Goal: Book appointment/travel/reservation

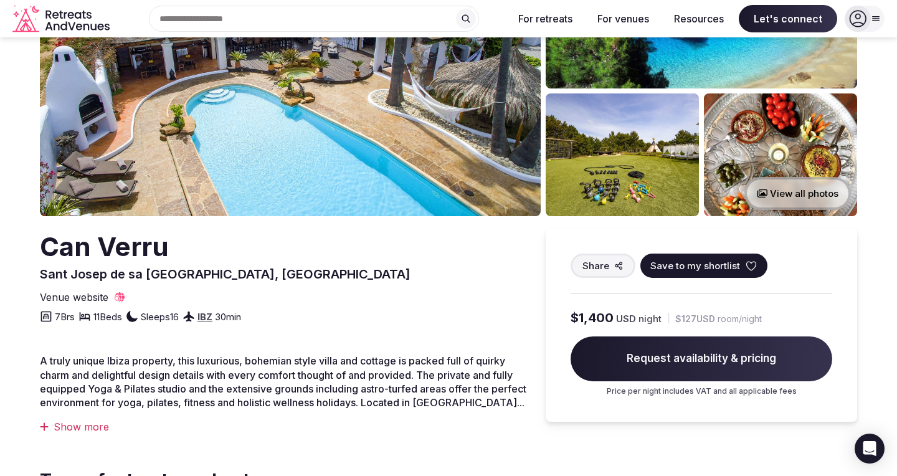
scroll to position [125, 0]
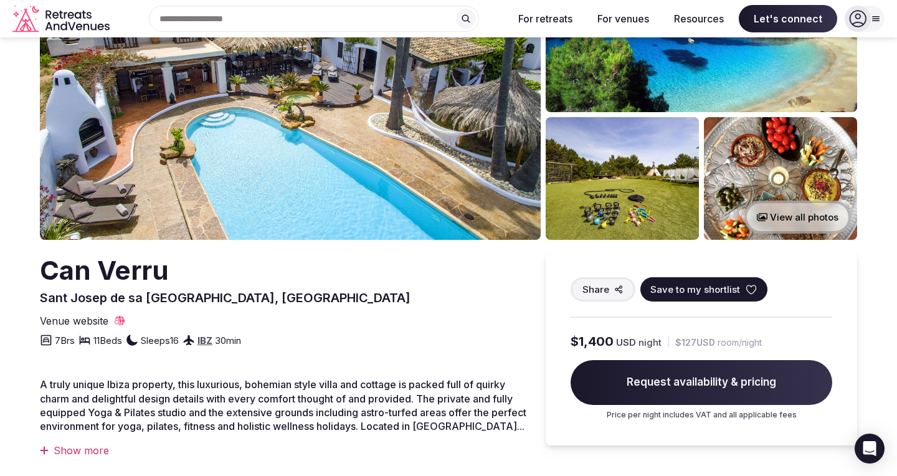
click at [370, 186] on img at bounding box center [290, 89] width 501 height 302
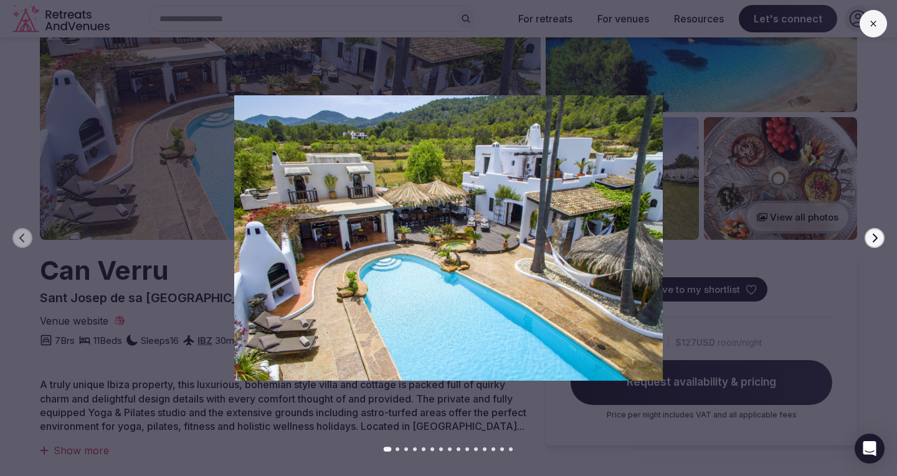
click at [879, 238] on button "Next slide" at bounding box center [874, 238] width 20 height 20
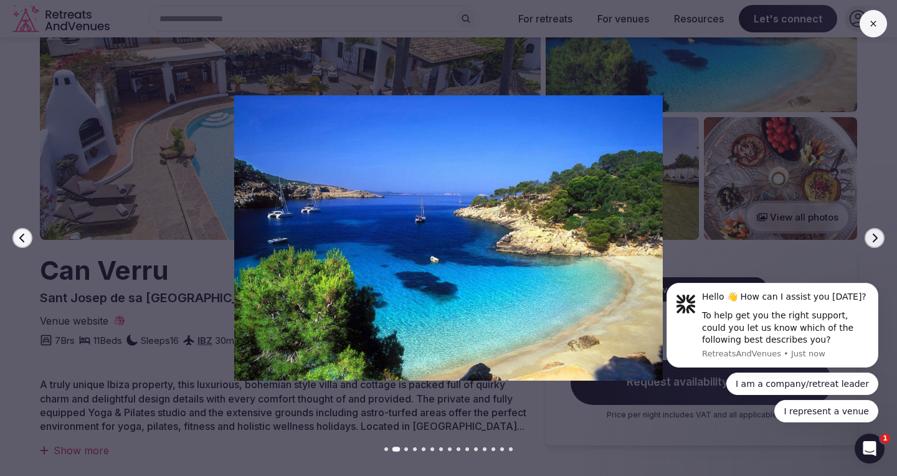
scroll to position [0, 0]
click at [879, 238] on button "Next slide" at bounding box center [874, 238] width 20 height 20
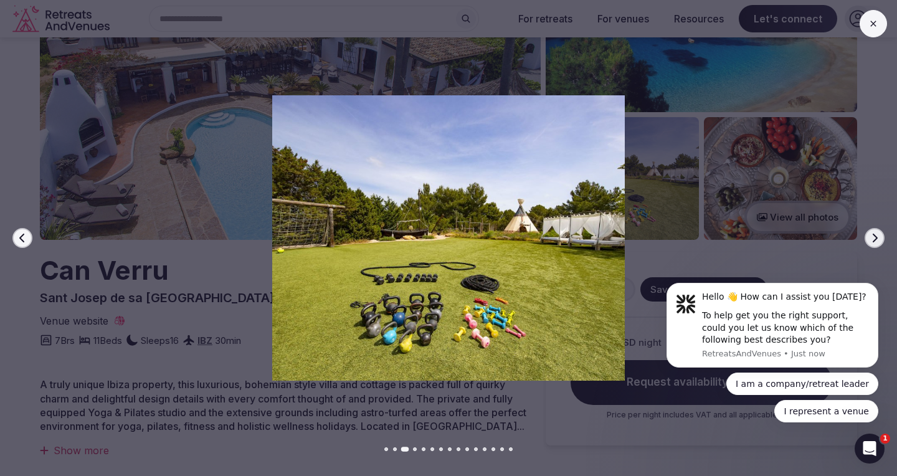
click at [879, 238] on button "Next slide" at bounding box center [874, 238] width 20 height 20
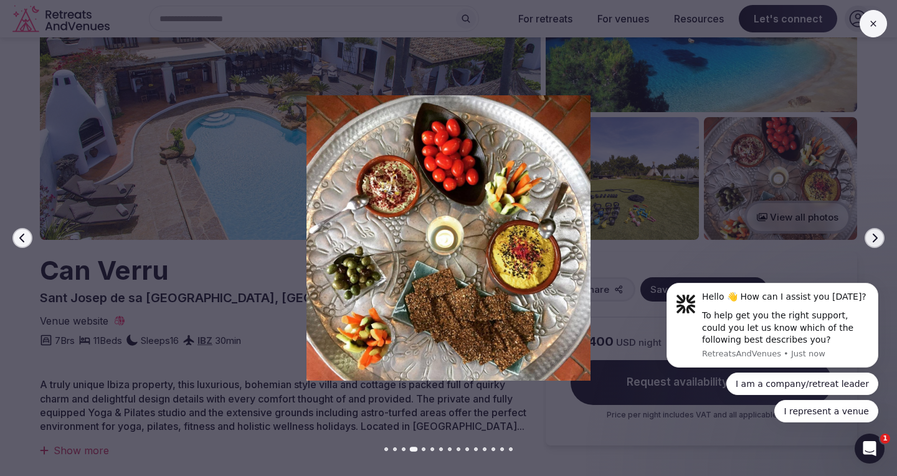
click at [879, 238] on button "Next slide" at bounding box center [874, 238] width 20 height 20
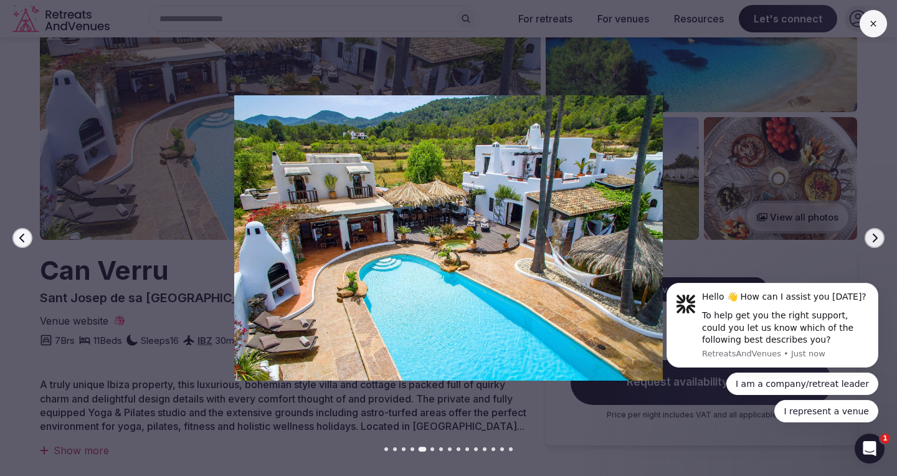
click at [879, 238] on button "Next slide" at bounding box center [874, 238] width 20 height 20
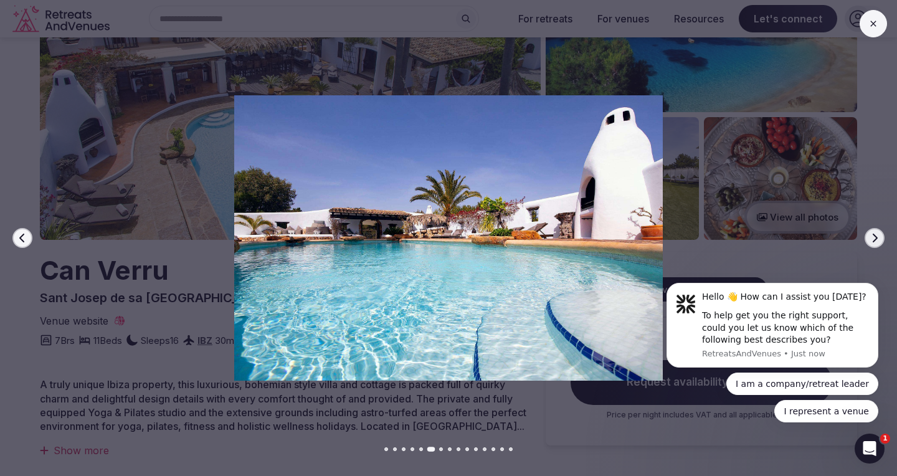
click at [879, 238] on button "Next slide" at bounding box center [874, 238] width 20 height 20
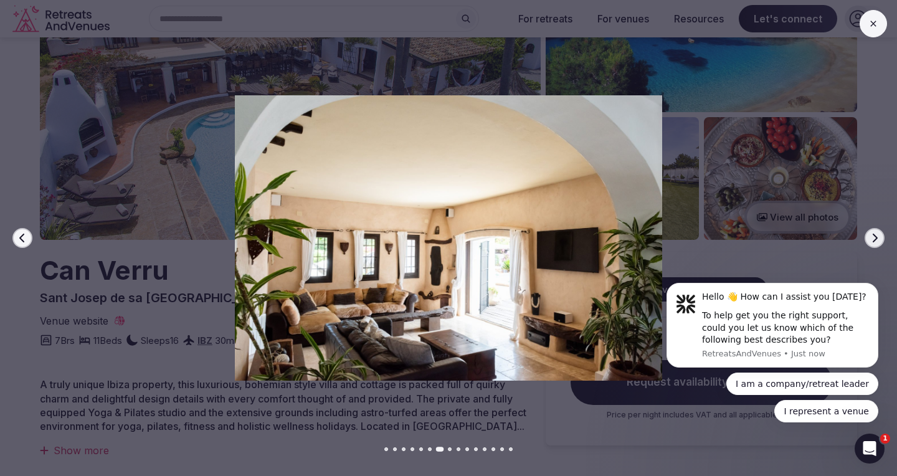
click at [879, 238] on button "Next slide" at bounding box center [874, 238] width 20 height 20
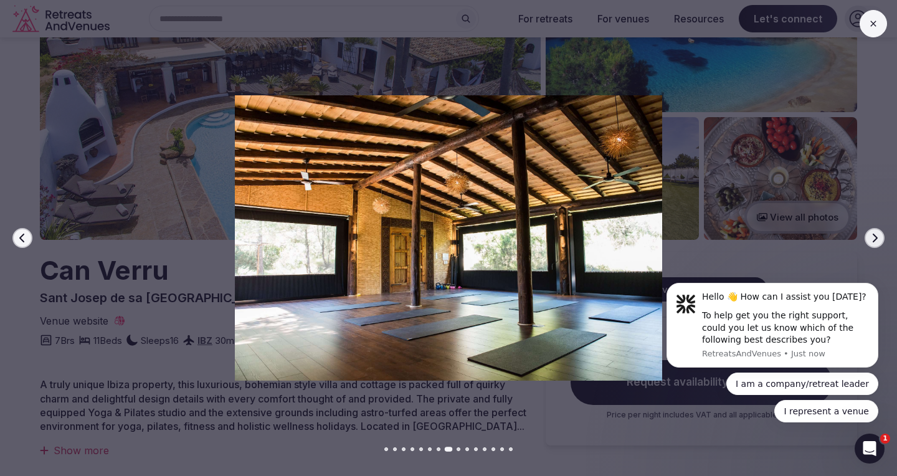
click at [879, 238] on button "Next slide" at bounding box center [874, 238] width 20 height 20
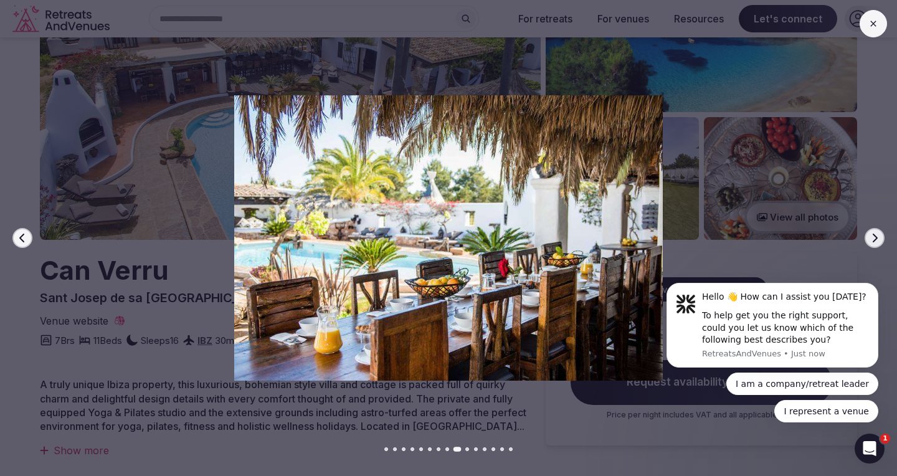
click at [879, 238] on button "Next slide" at bounding box center [874, 238] width 20 height 20
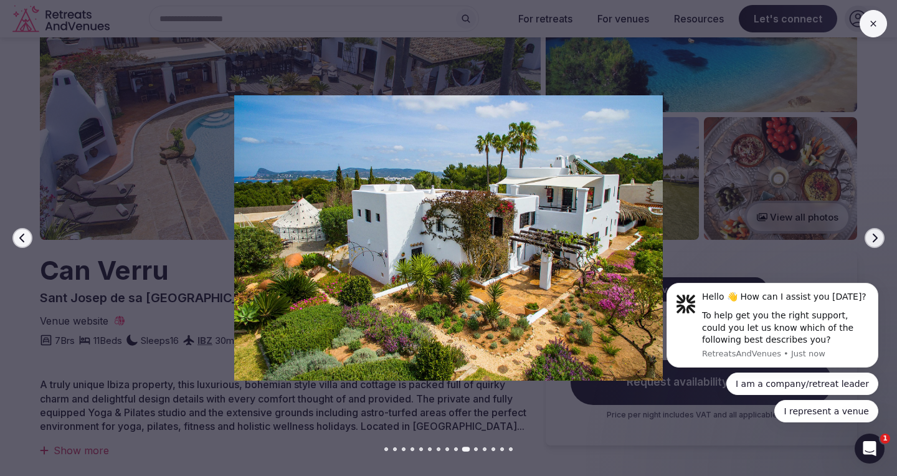
click at [879, 238] on button "Next slide" at bounding box center [874, 238] width 20 height 20
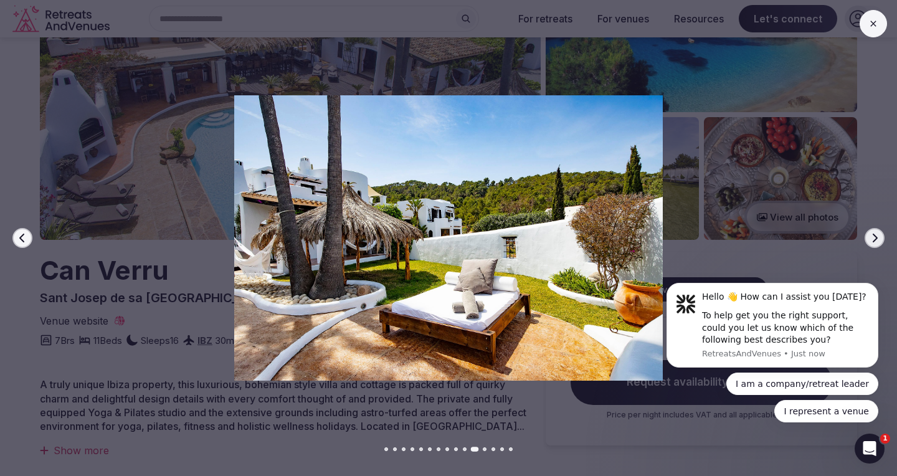
click at [879, 238] on button "Next slide" at bounding box center [874, 238] width 20 height 20
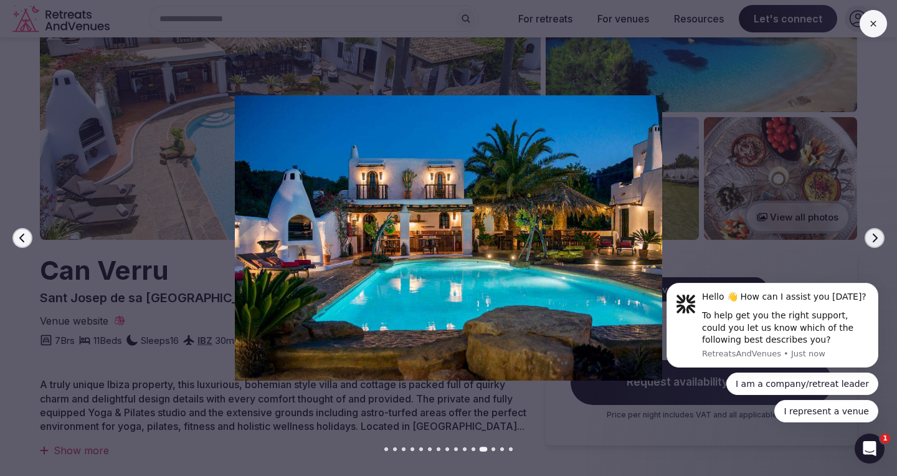
click at [879, 238] on button "Next slide" at bounding box center [874, 238] width 20 height 20
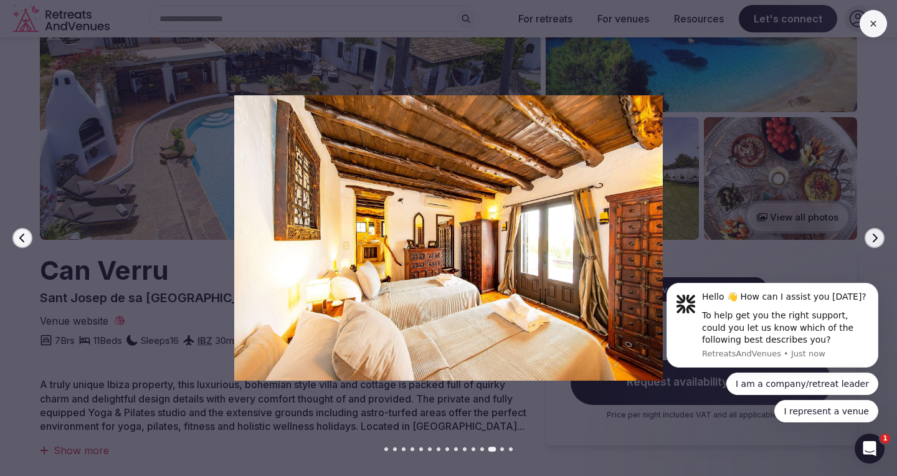
click at [879, 238] on button "Next slide" at bounding box center [874, 238] width 20 height 20
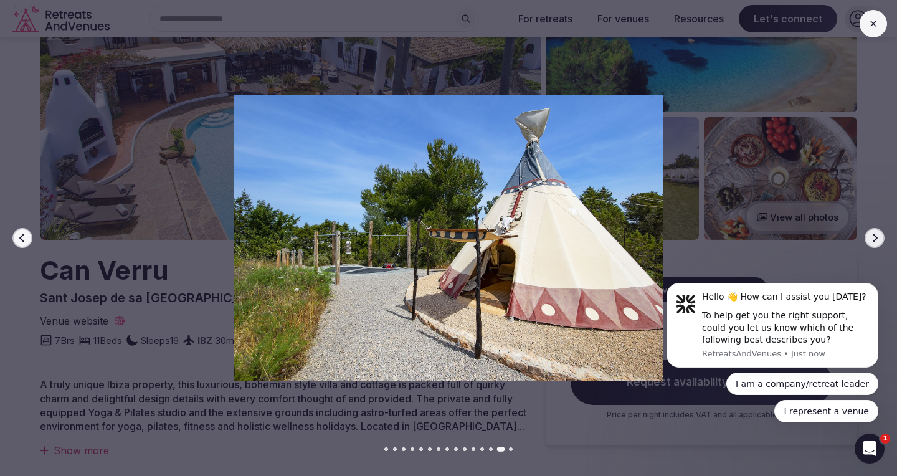
click at [879, 238] on button "Next slide" at bounding box center [874, 238] width 20 height 20
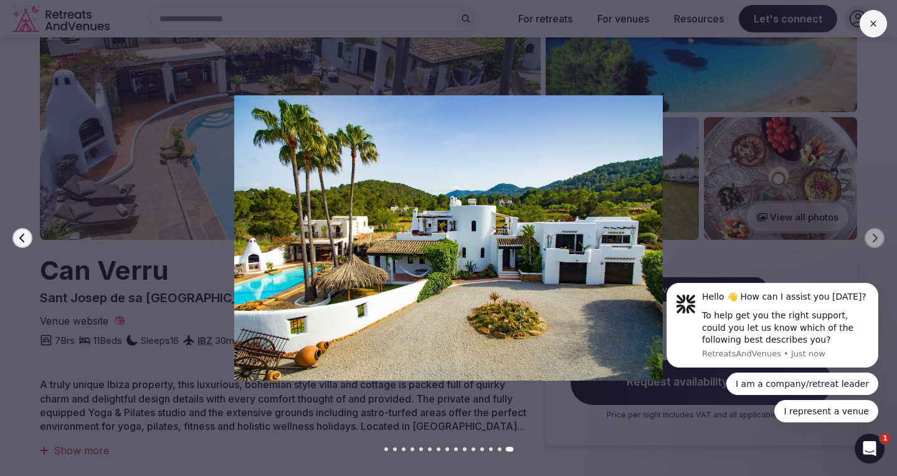
click at [878, 19] on button at bounding box center [872, 23] width 27 height 27
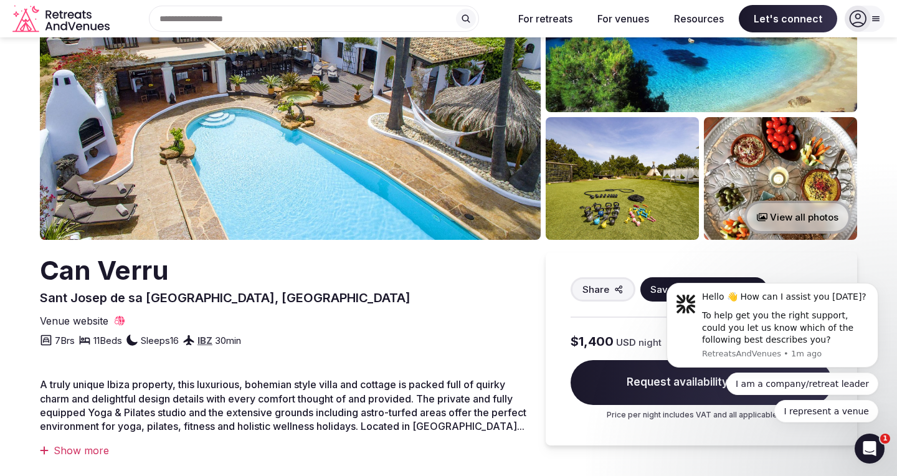
click at [368, 104] on img at bounding box center [290, 89] width 501 height 302
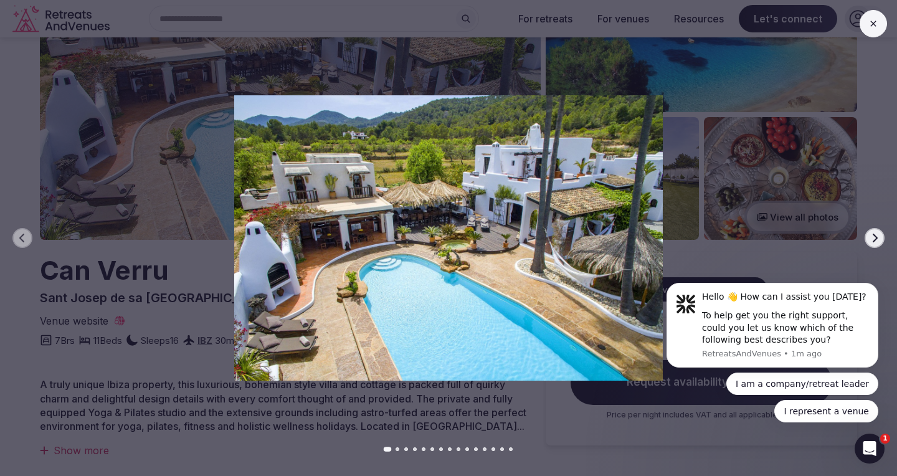
click at [874, 238] on icon "button" at bounding box center [874, 238] width 10 height 10
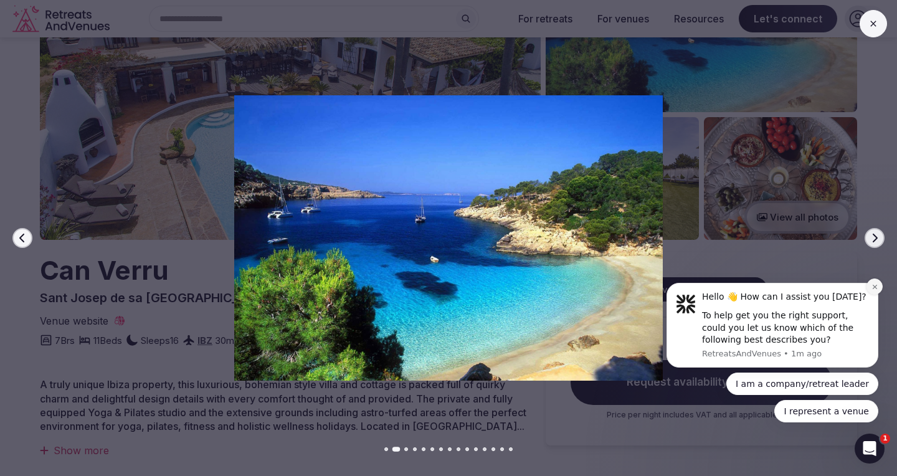
click at [872, 290] on button "Dismiss notification" at bounding box center [874, 286] width 16 height 16
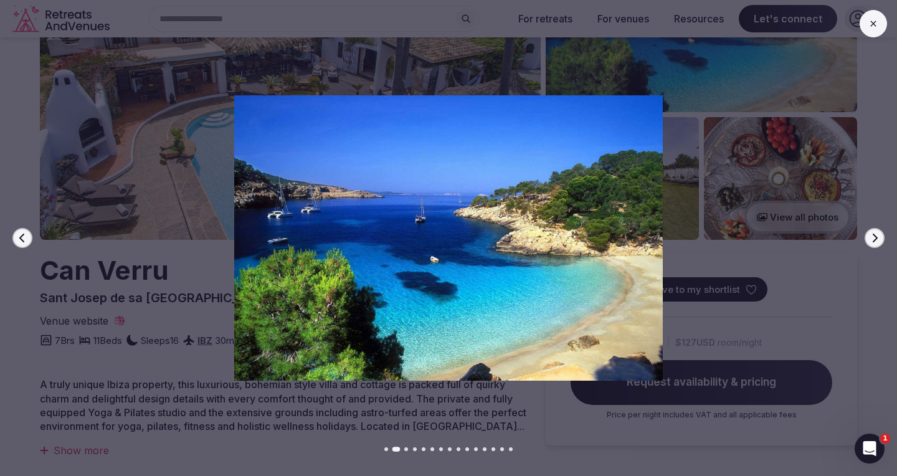
click at [875, 238] on icon "button" at bounding box center [874, 237] width 5 height 9
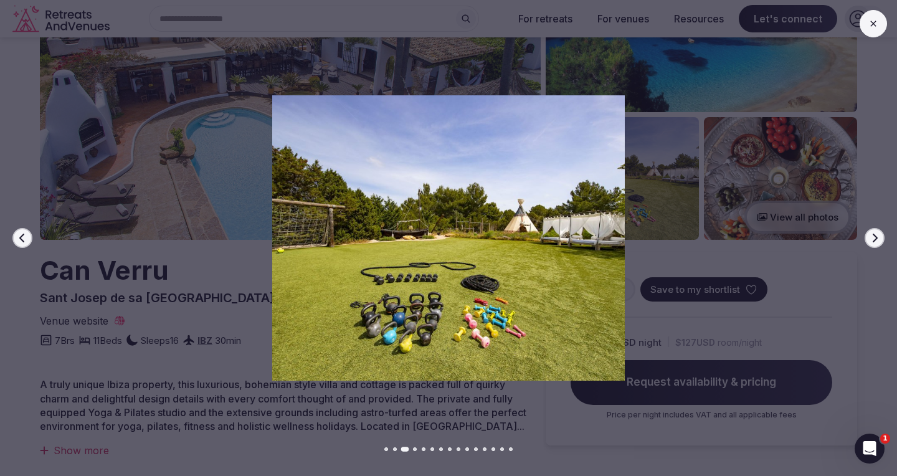
click at [875, 238] on icon "button" at bounding box center [874, 237] width 5 height 9
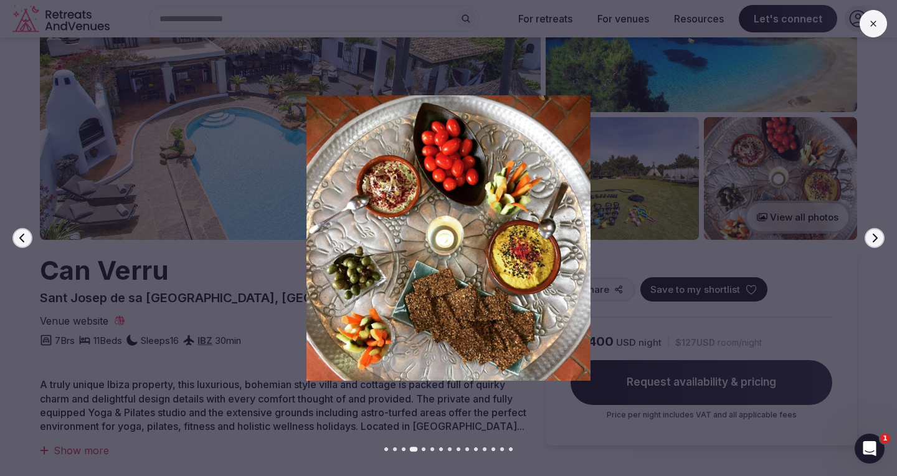
click at [875, 238] on icon "button" at bounding box center [874, 237] width 5 height 9
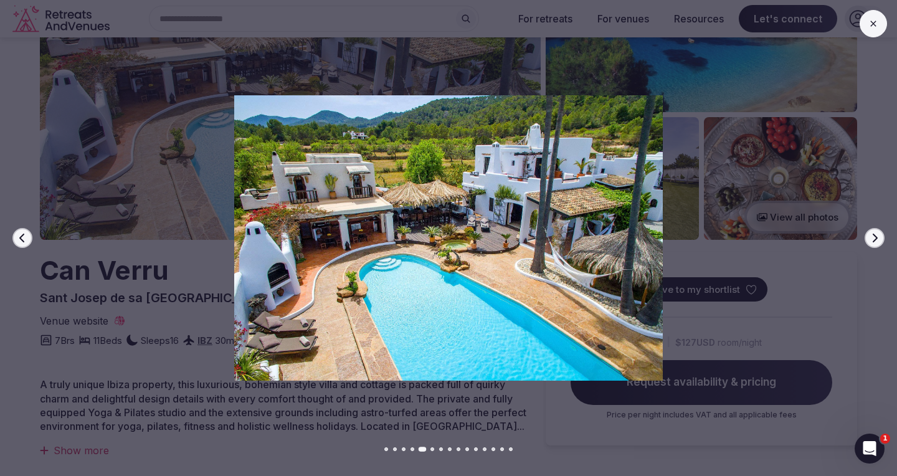
click at [875, 238] on icon "button" at bounding box center [874, 237] width 5 height 9
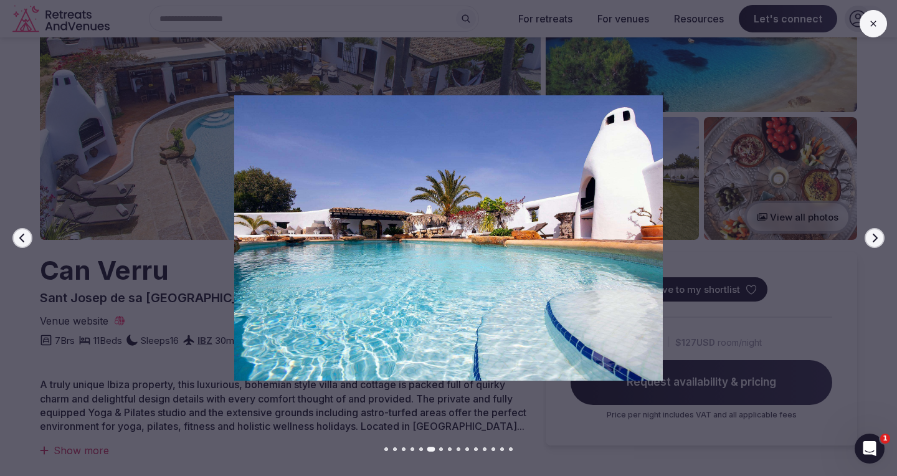
click at [875, 238] on icon "button" at bounding box center [874, 237] width 5 height 9
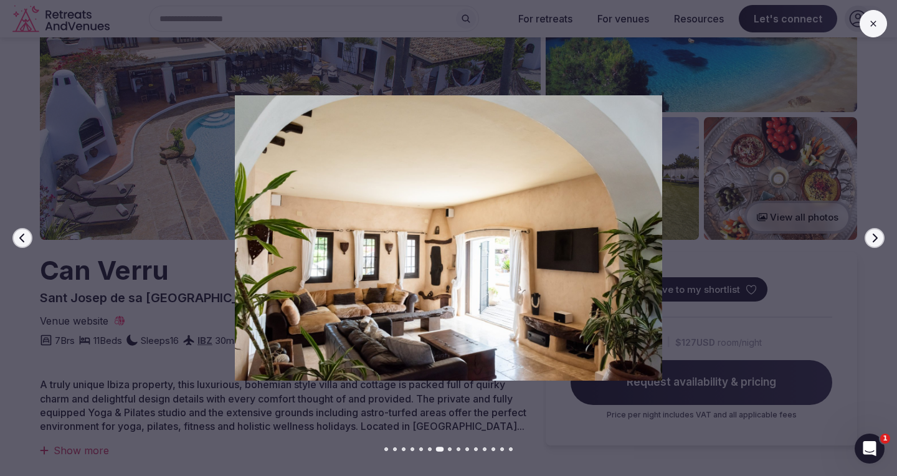
click at [875, 238] on icon "button" at bounding box center [874, 237] width 5 height 9
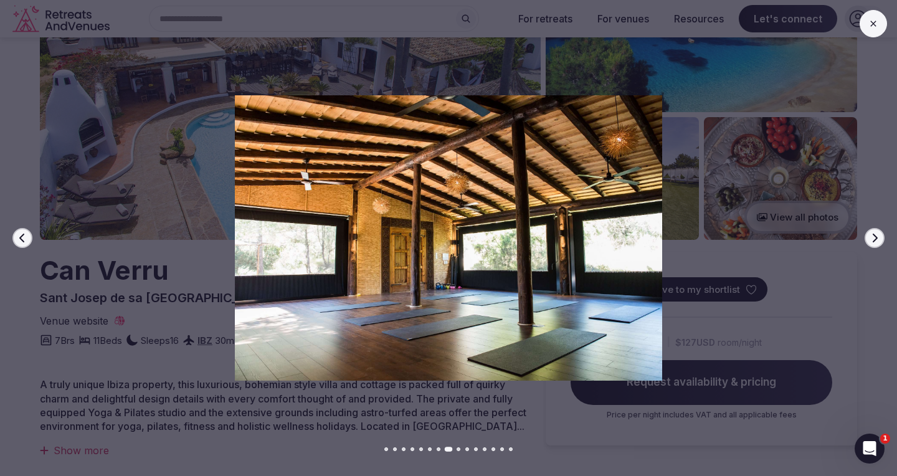
click at [875, 238] on icon "button" at bounding box center [874, 237] width 5 height 9
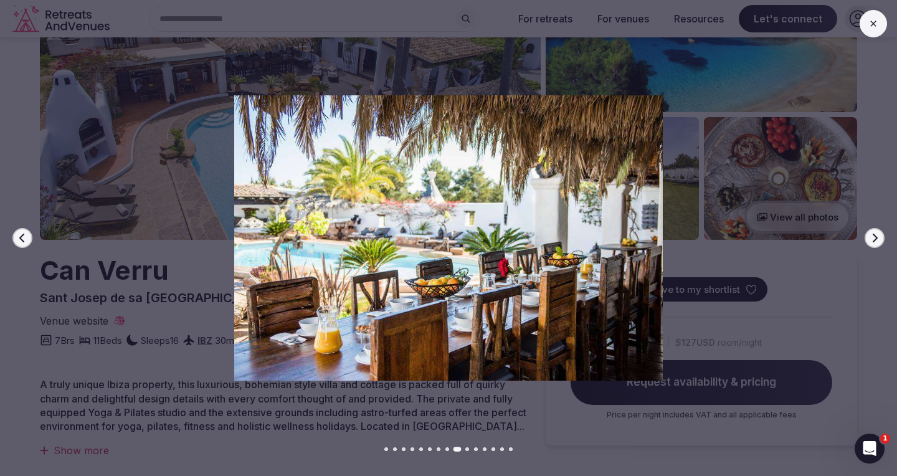
click at [875, 238] on icon "button" at bounding box center [874, 237] width 5 height 9
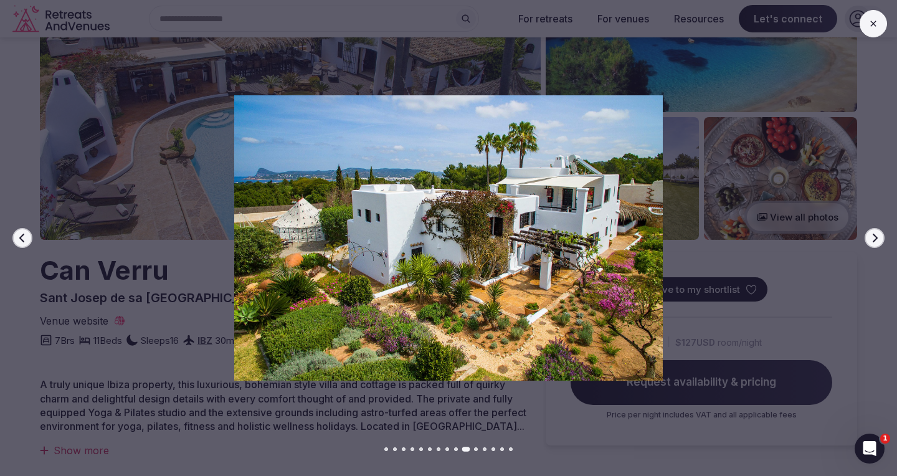
click at [875, 238] on icon "button" at bounding box center [874, 237] width 5 height 9
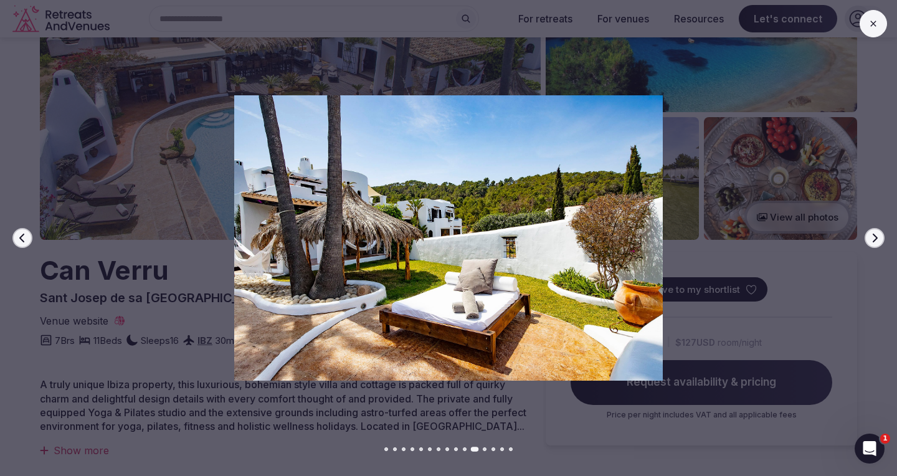
click at [875, 238] on icon "button" at bounding box center [874, 237] width 5 height 9
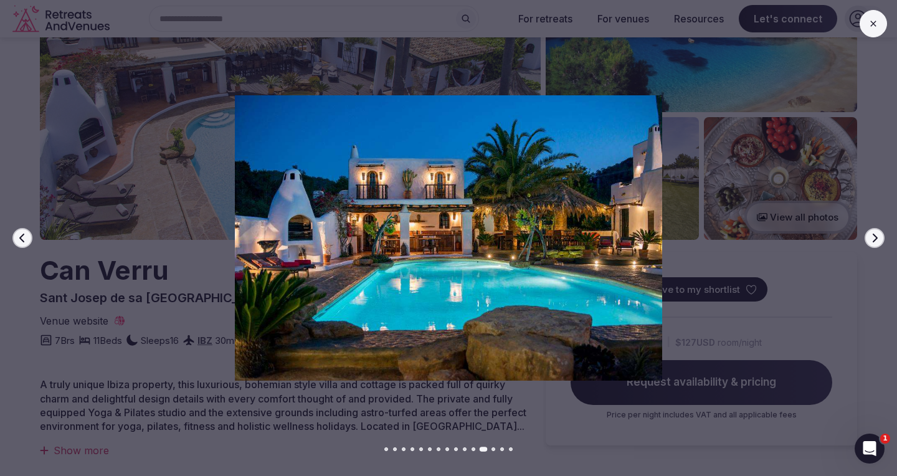
click at [875, 238] on icon "button" at bounding box center [874, 237] width 5 height 9
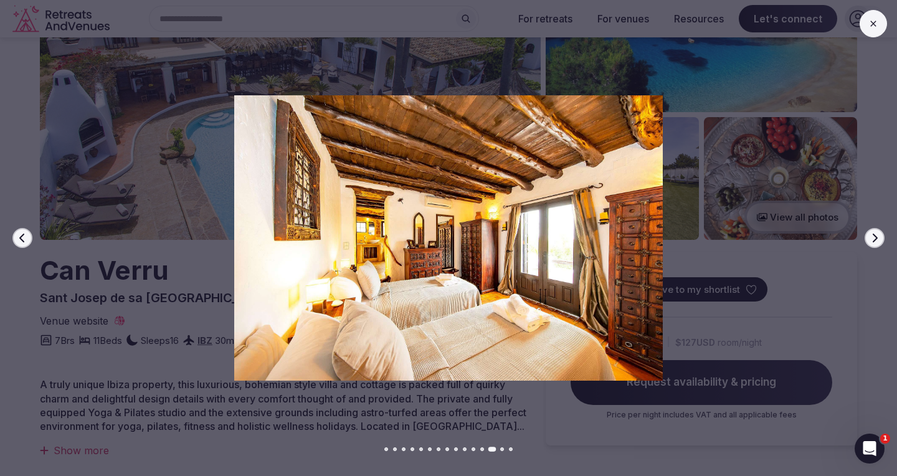
click at [875, 238] on icon "button" at bounding box center [874, 237] width 5 height 9
click at [765, 357] on div at bounding box center [443, 237] width 906 height 285
click at [869, 27] on icon at bounding box center [873, 24] width 10 height 10
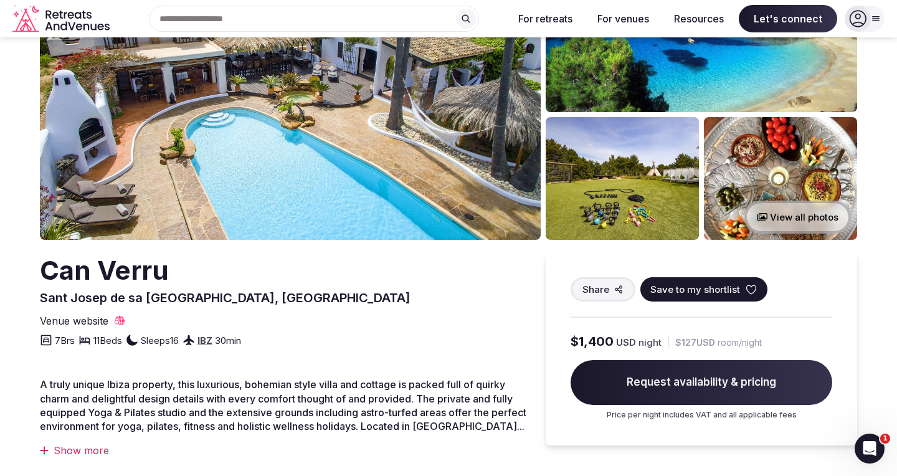
click at [151, 398] on span "A truly unique Ibiza property, this luxurious, bohemian style villa and cottage…" at bounding box center [283, 405] width 486 height 54
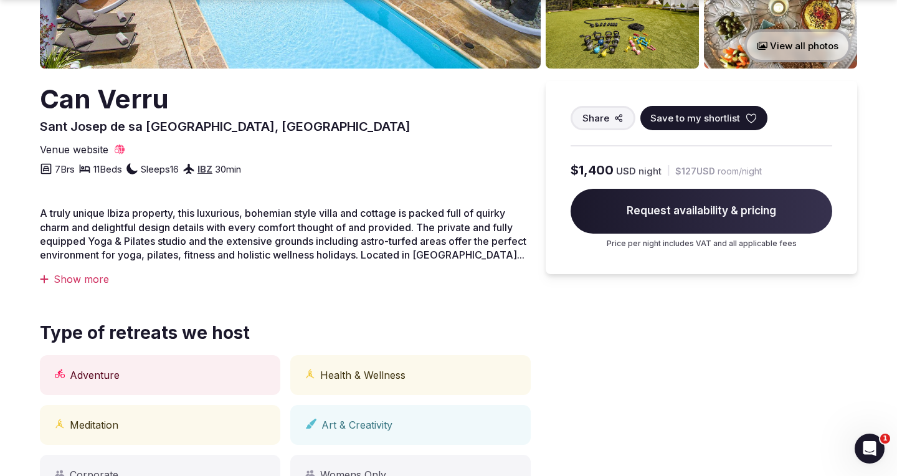
scroll to position [299, 0]
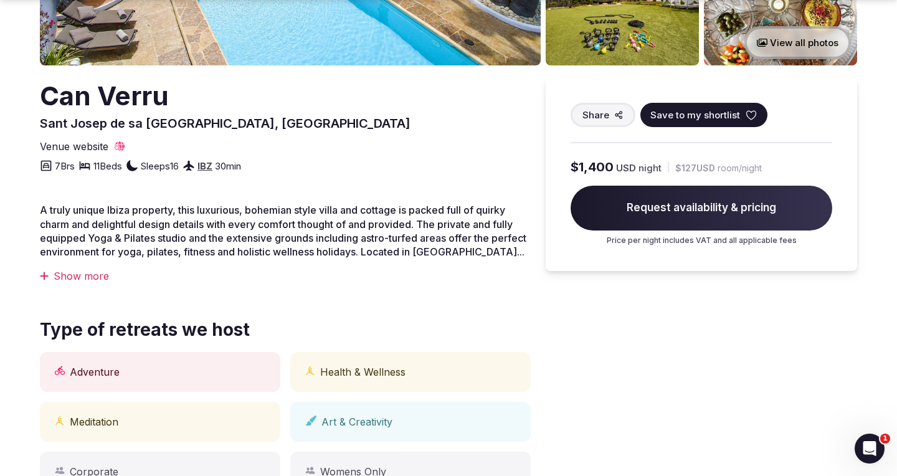
click at [91, 269] on div "Show more" at bounding box center [285, 276] width 491 height 14
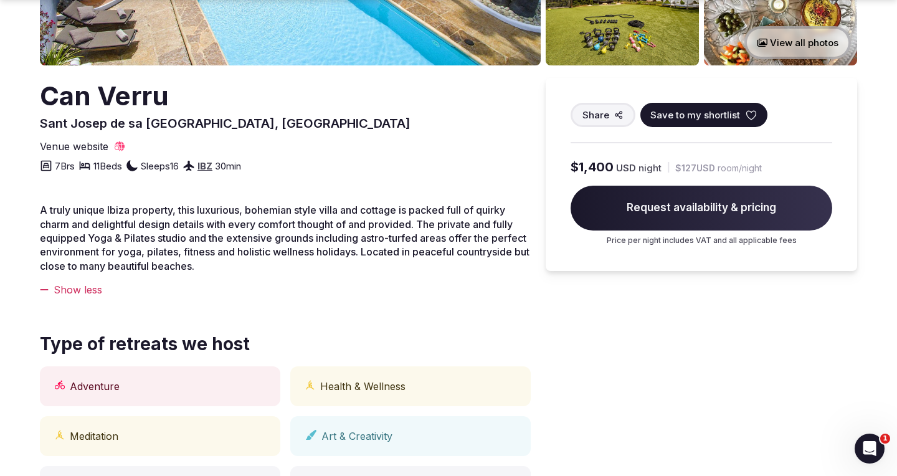
click at [396, 235] on span "A truly unique Ibiza property, this luxurious, bohemian style villa and cottage…" at bounding box center [284, 238] width 489 height 68
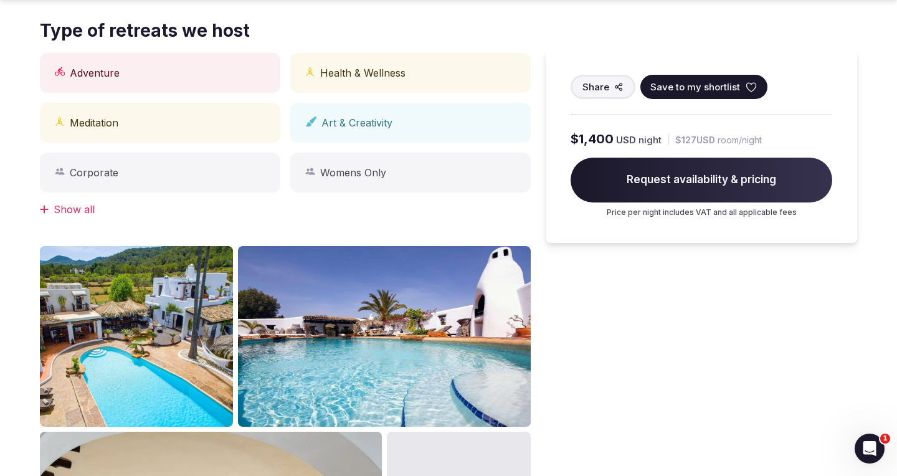
scroll to position [647, 0]
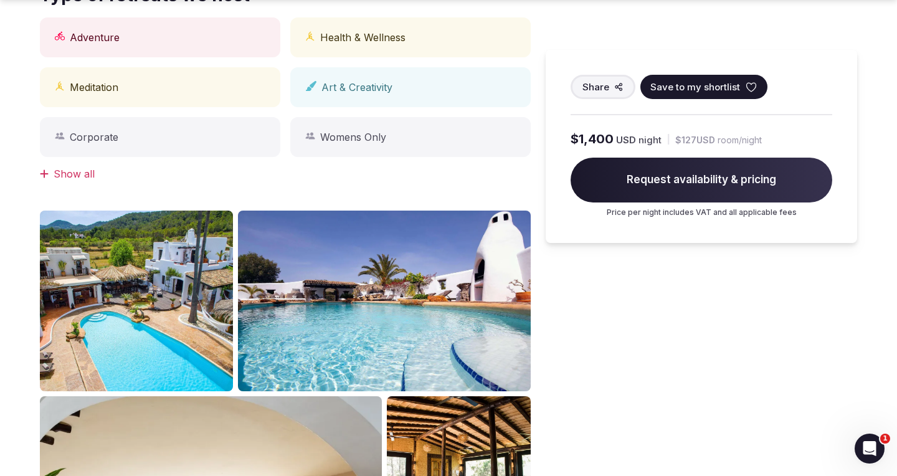
click at [157, 245] on img at bounding box center [136, 300] width 193 height 181
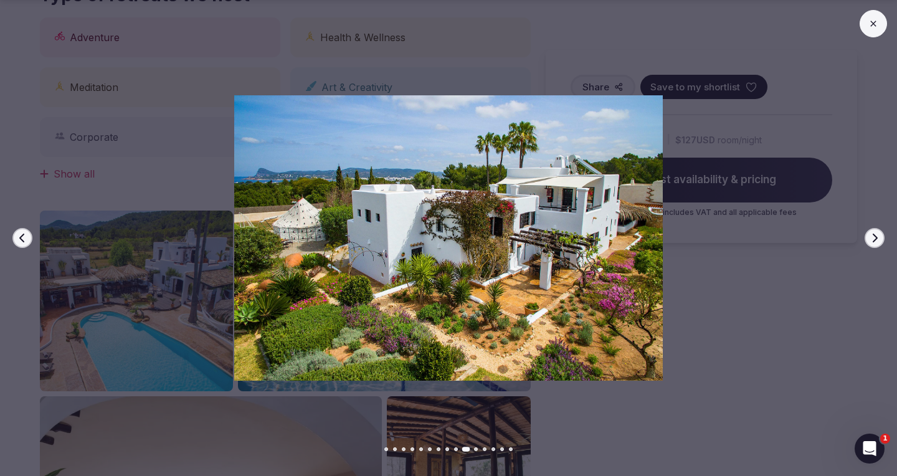
scroll to position [0, 0]
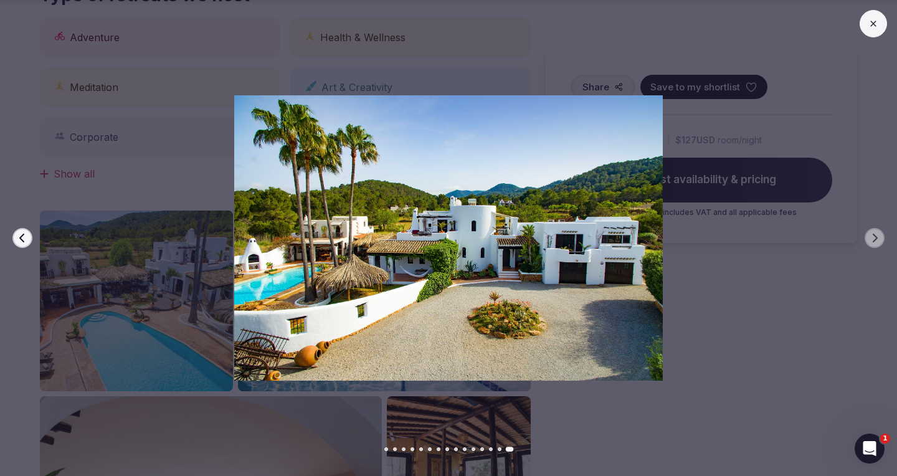
click at [728, 146] on img at bounding box center [448, 237] width 628 height 285
click at [877, 20] on icon at bounding box center [873, 24] width 10 height 10
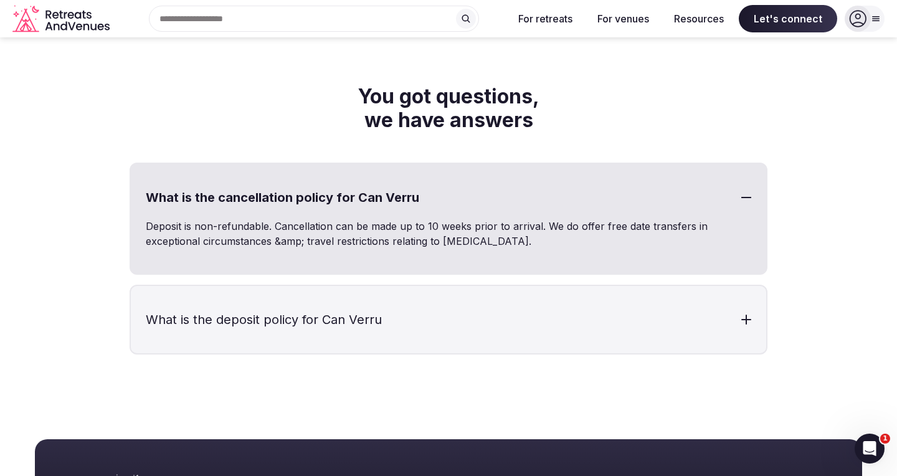
scroll to position [5510, 0]
